Goal: Task Accomplishment & Management: Manage account settings

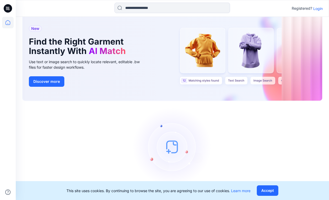
scroll to position [24, 0]
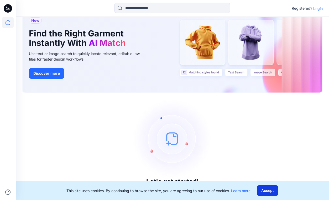
click at [261, 189] on button "Accept" at bounding box center [268, 191] width 22 height 10
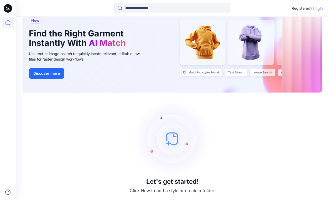
click at [319, 8] on p "Login" at bounding box center [317, 9] width 9 height 6
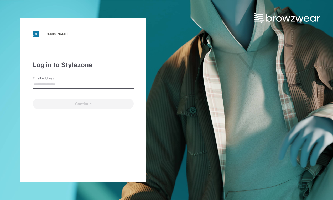
type input "**********"
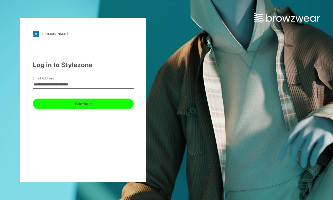
click at [82, 102] on button "Continue" at bounding box center [83, 104] width 101 height 10
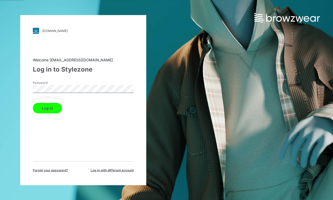
click at [33, 103] on button "Log in" at bounding box center [47, 108] width 29 height 10
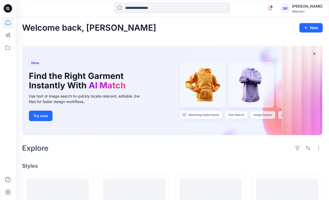
click at [252, 27] on div "Welcome back, [PERSON_NAME]" at bounding box center [172, 28] width 300 height 10
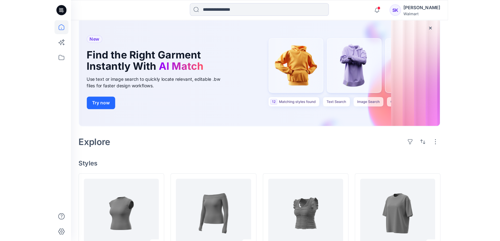
scroll to position [79, 0]
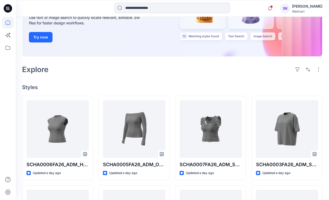
click at [123, 63] on div "Explore" at bounding box center [172, 69] width 300 height 13
